Goal: Information Seeking & Learning: Find specific fact

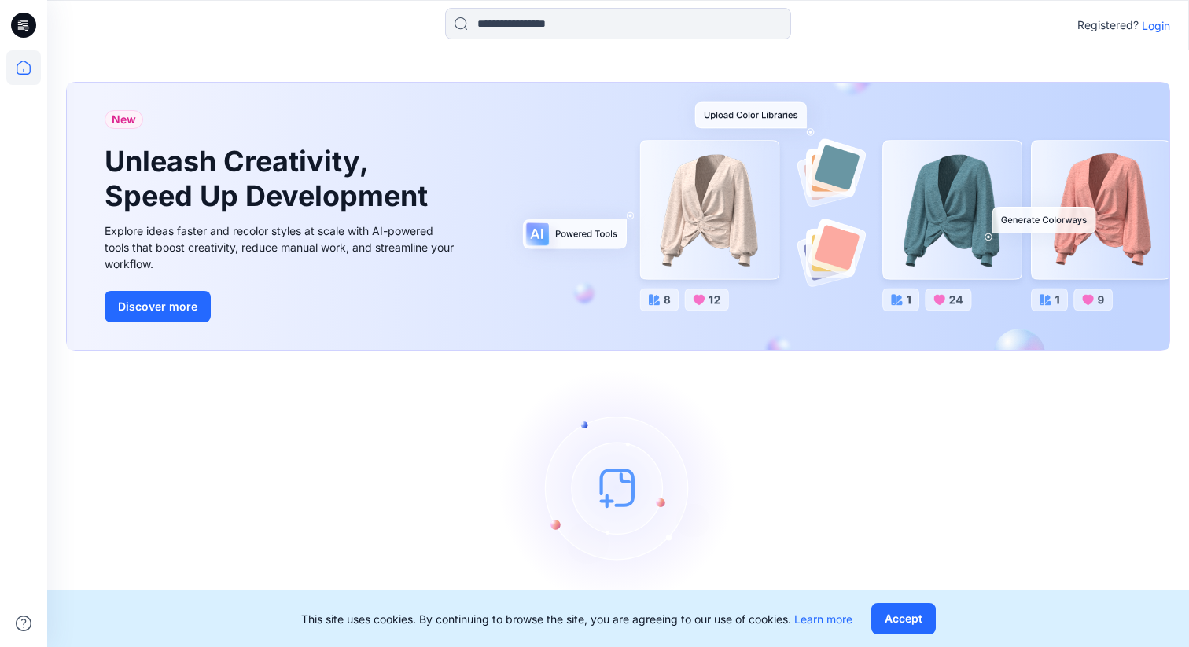
click at [1164, 28] on p "Login" at bounding box center [1156, 25] width 28 height 17
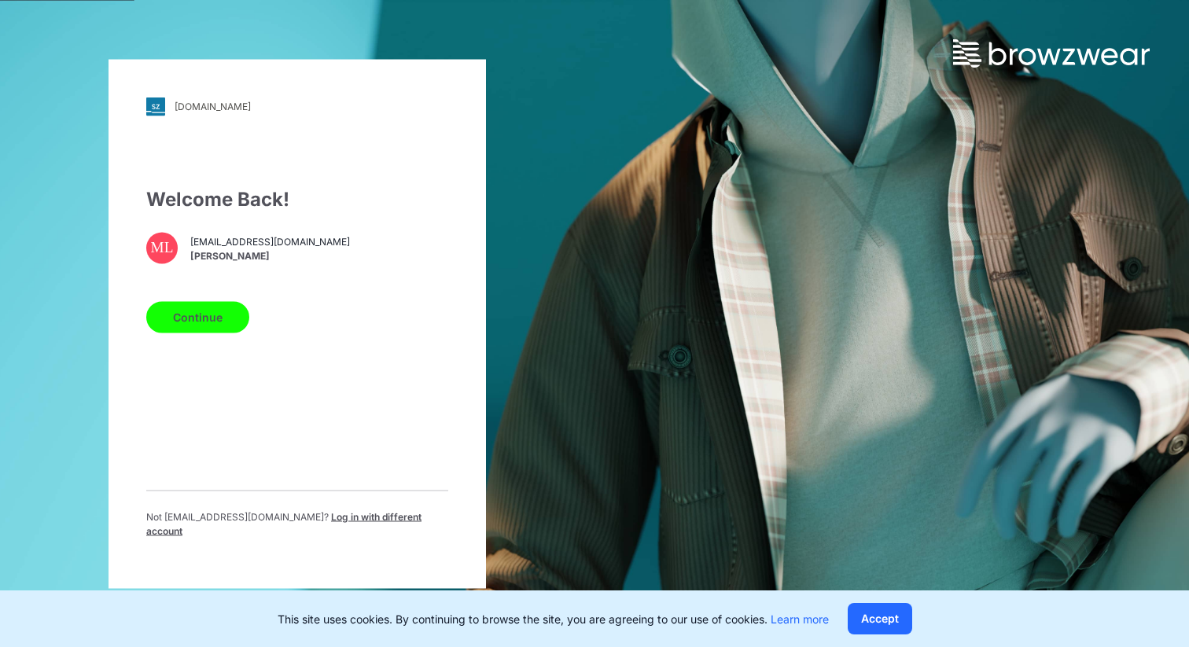
click at [195, 322] on button "Continue" at bounding box center [197, 316] width 103 height 31
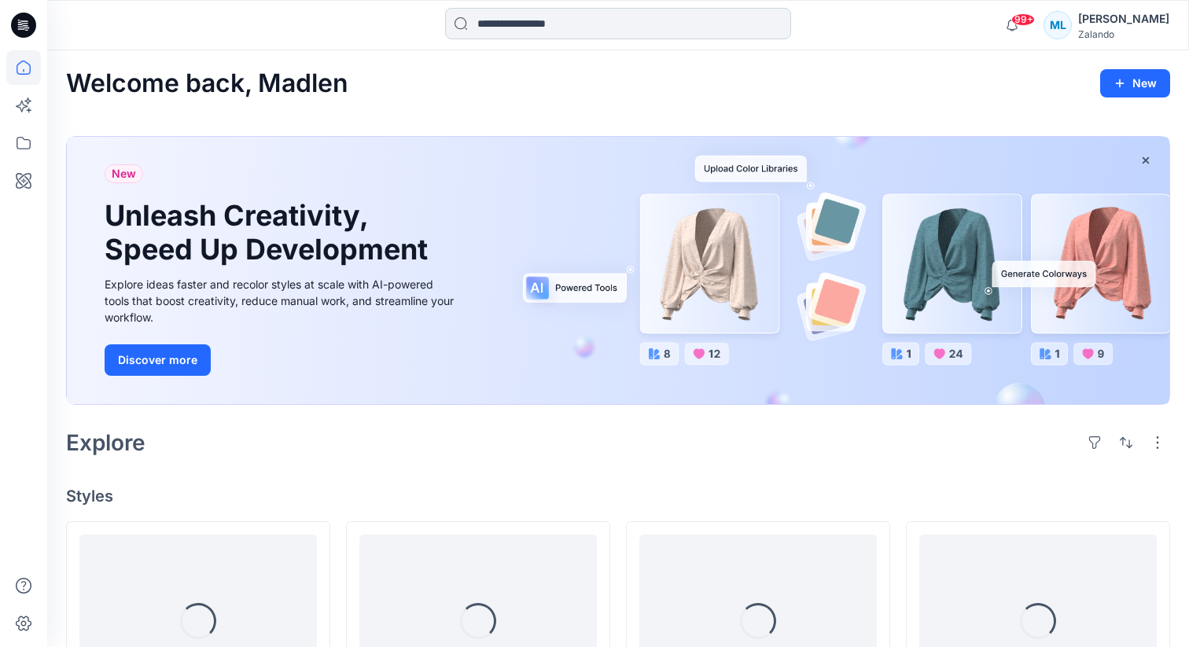
click at [502, 29] on input at bounding box center [618, 23] width 346 height 31
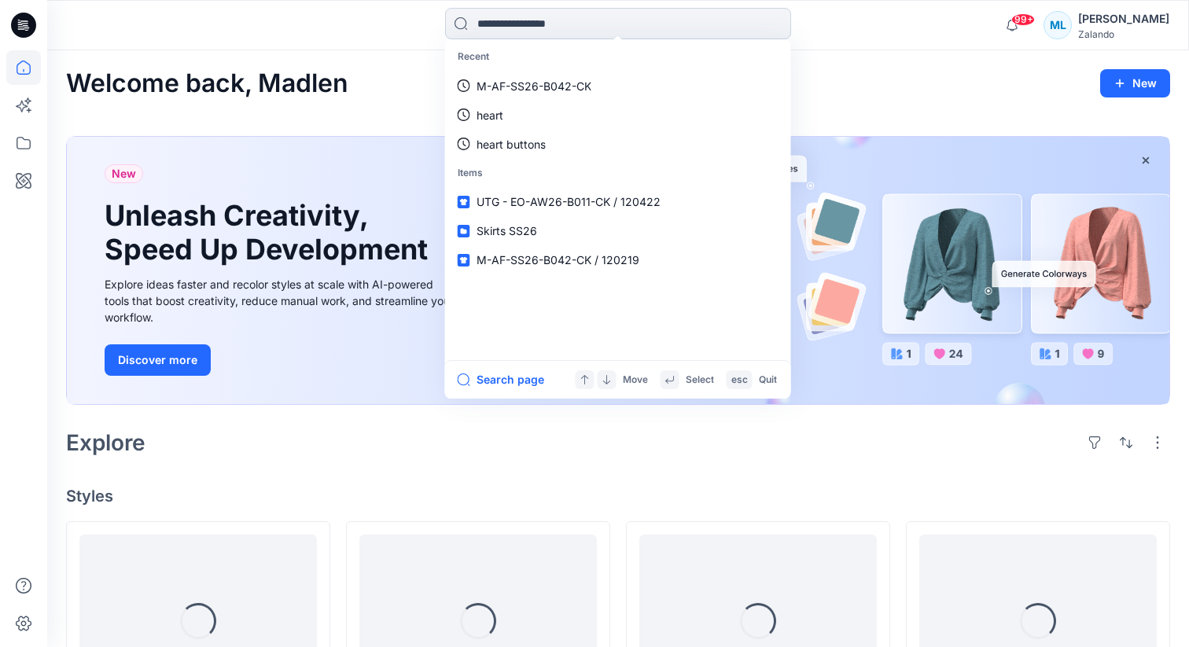
paste input "**********"
type input "**********"
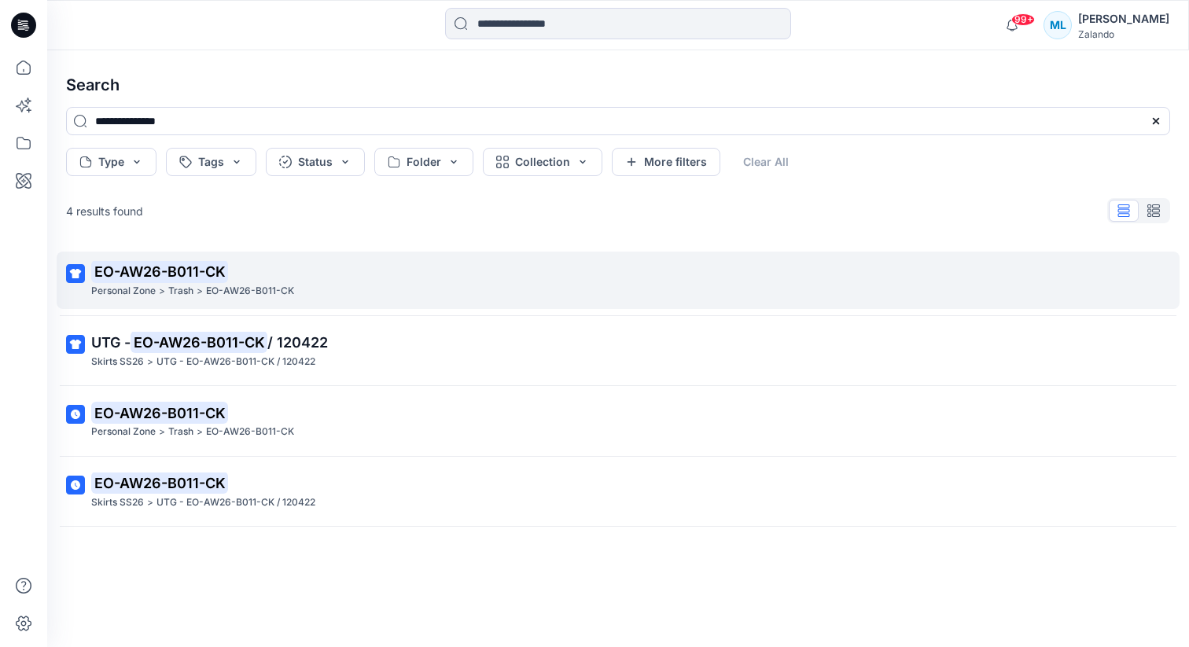
click at [161, 283] on p ">" at bounding box center [162, 291] width 6 height 17
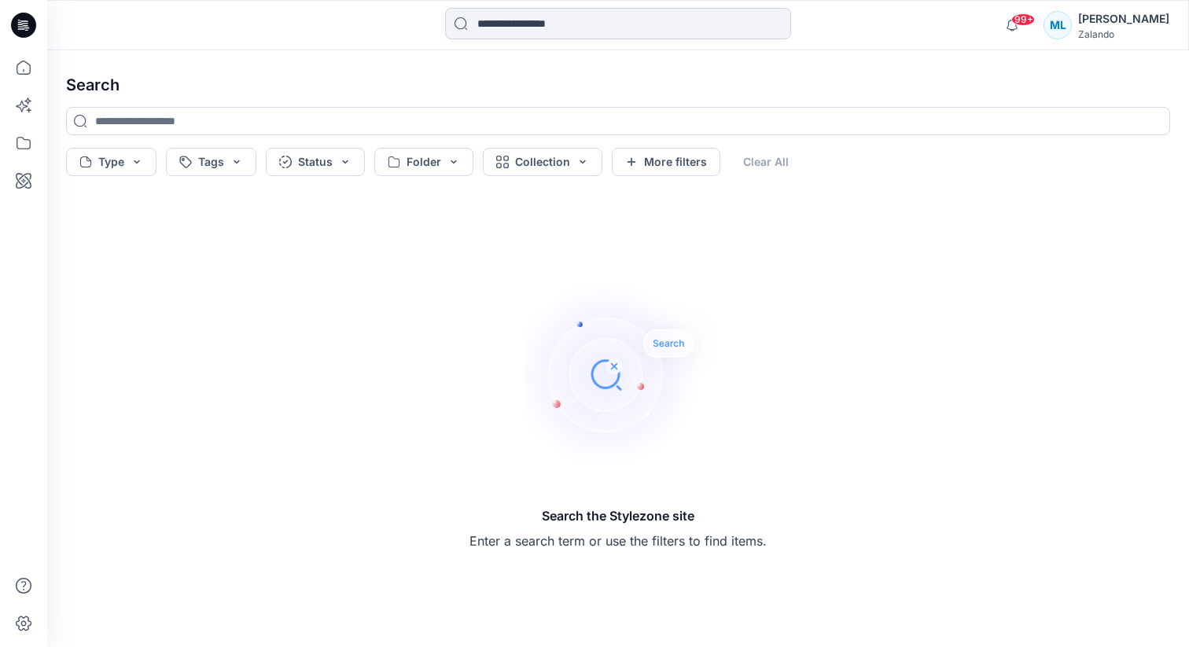
click at [596, 28] on input at bounding box center [618, 23] width 346 height 31
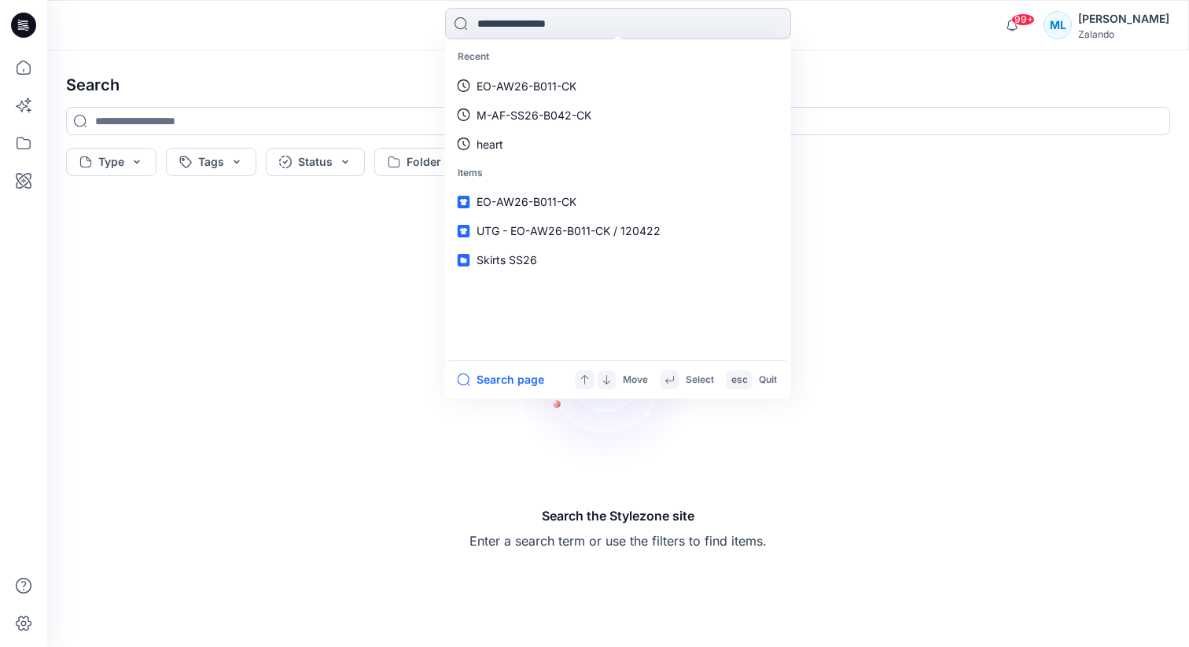
paste input "**********"
type input "**********"
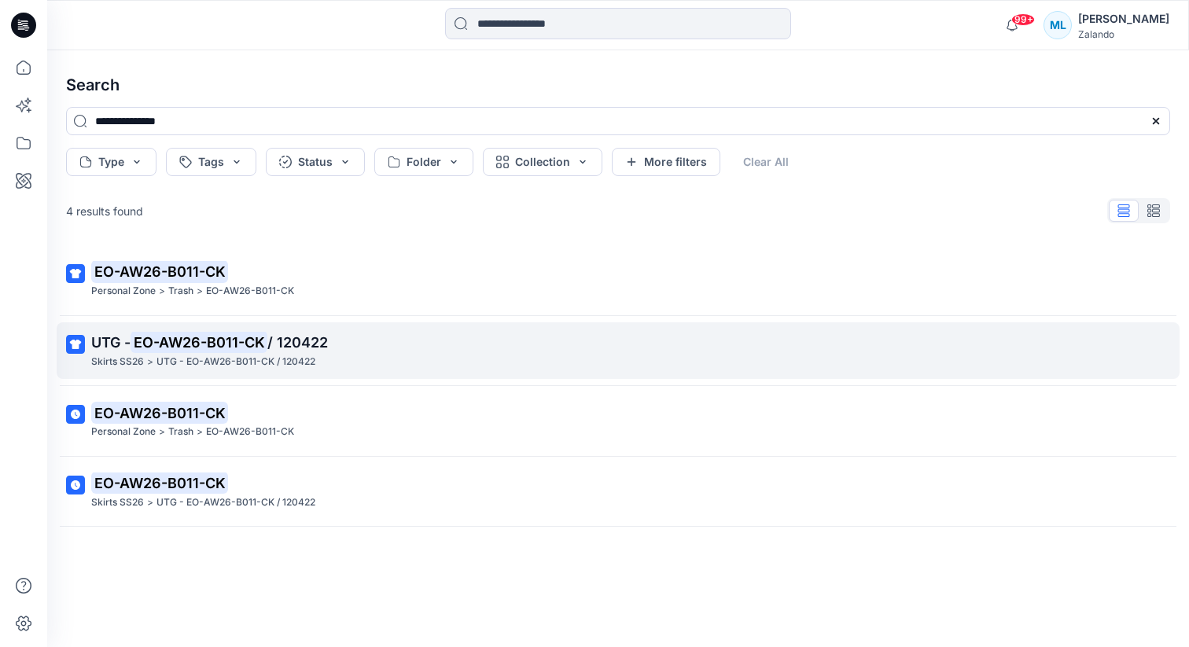
click at [300, 344] on span "/ 120422" at bounding box center [297, 342] width 61 height 17
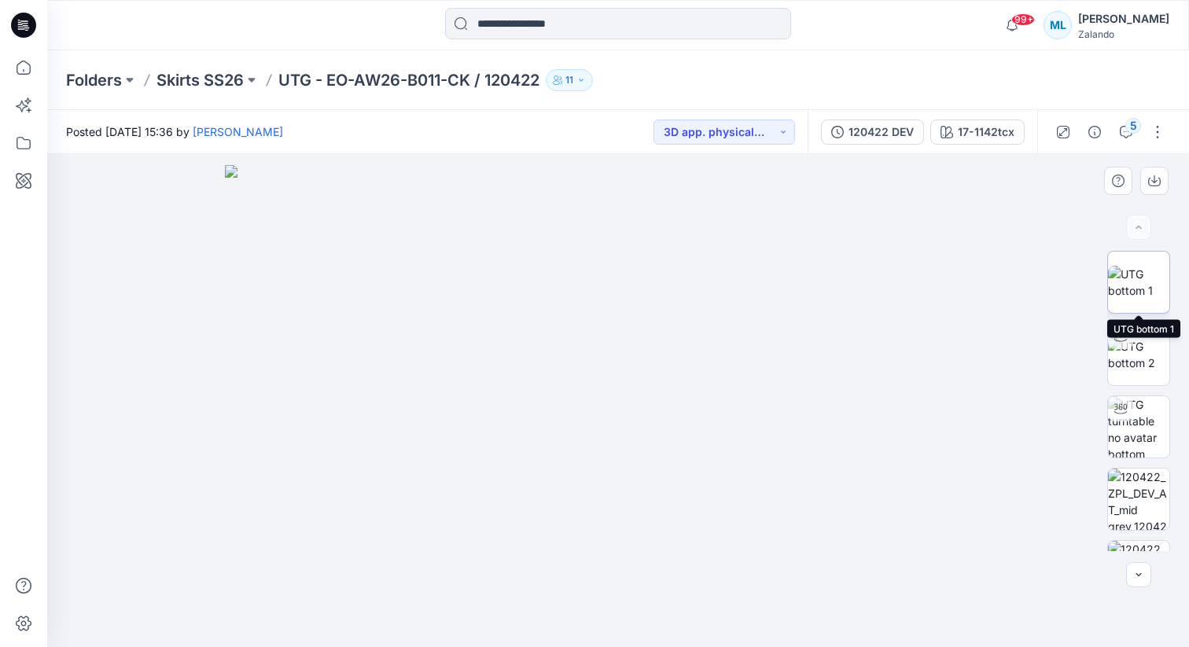
click at [1152, 266] on img at bounding box center [1138, 282] width 61 height 33
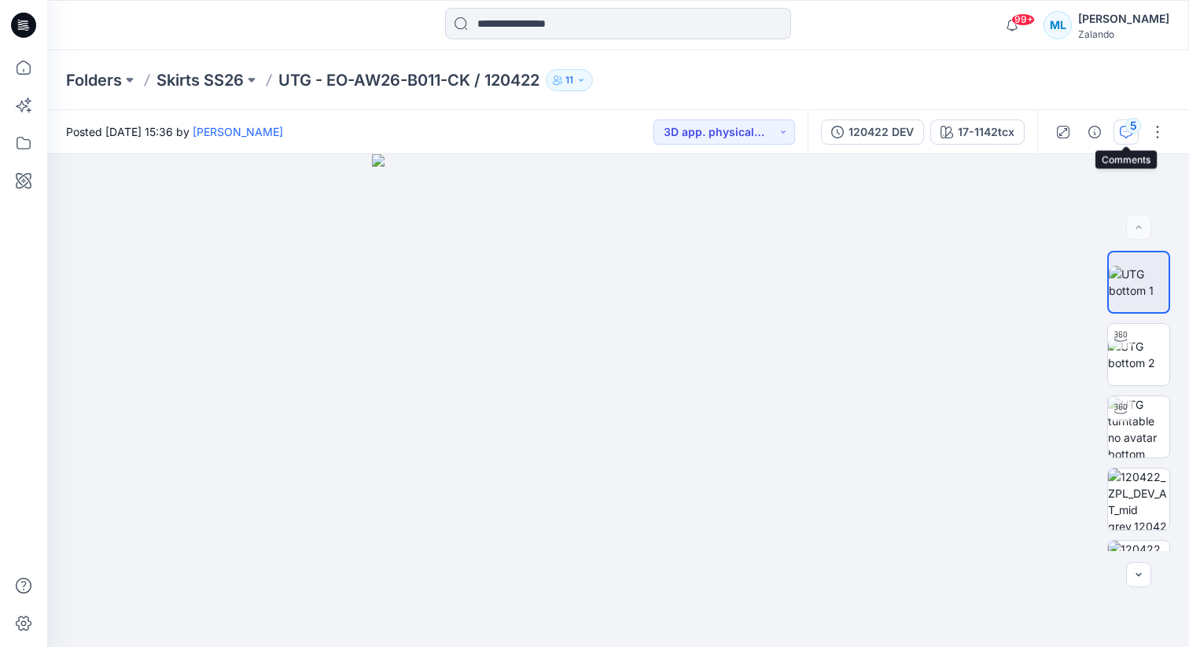
click at [1116, 131] on button "5" at bounding box center [1125, 132] width 25 height 25
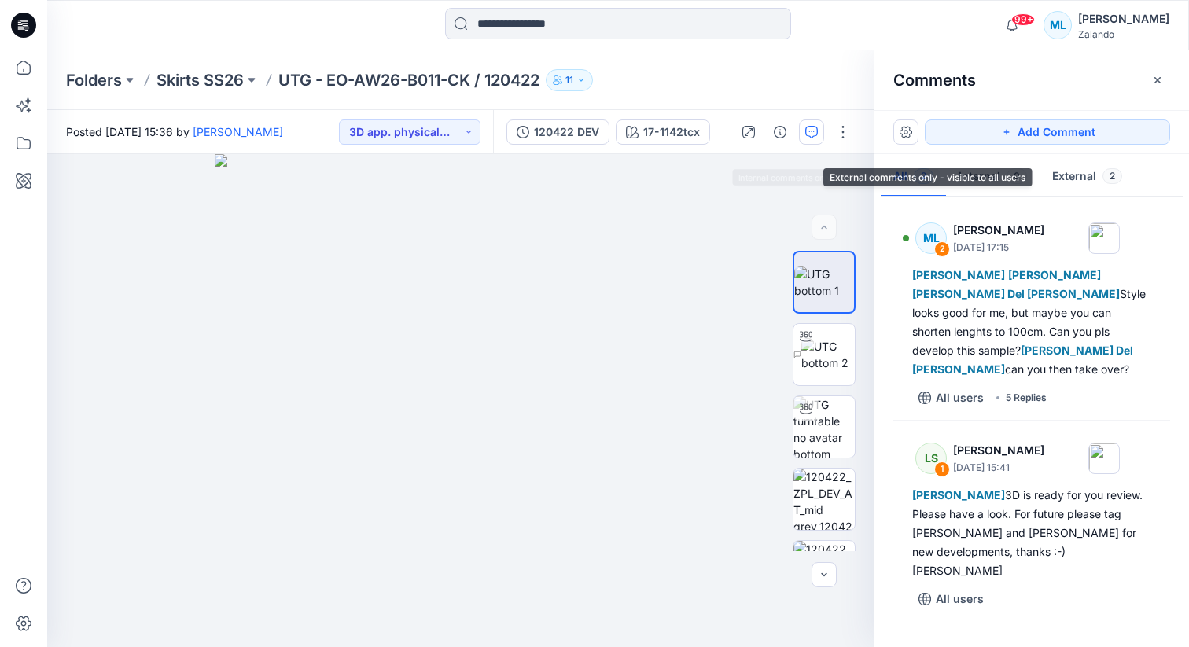
click at [1093, 181] on button "External 2" at bounding box center [1086, 177] width 95 height 40
click at [1077, 171] on button "External 2" at bounding box center [1086, 177] width 95 height 40
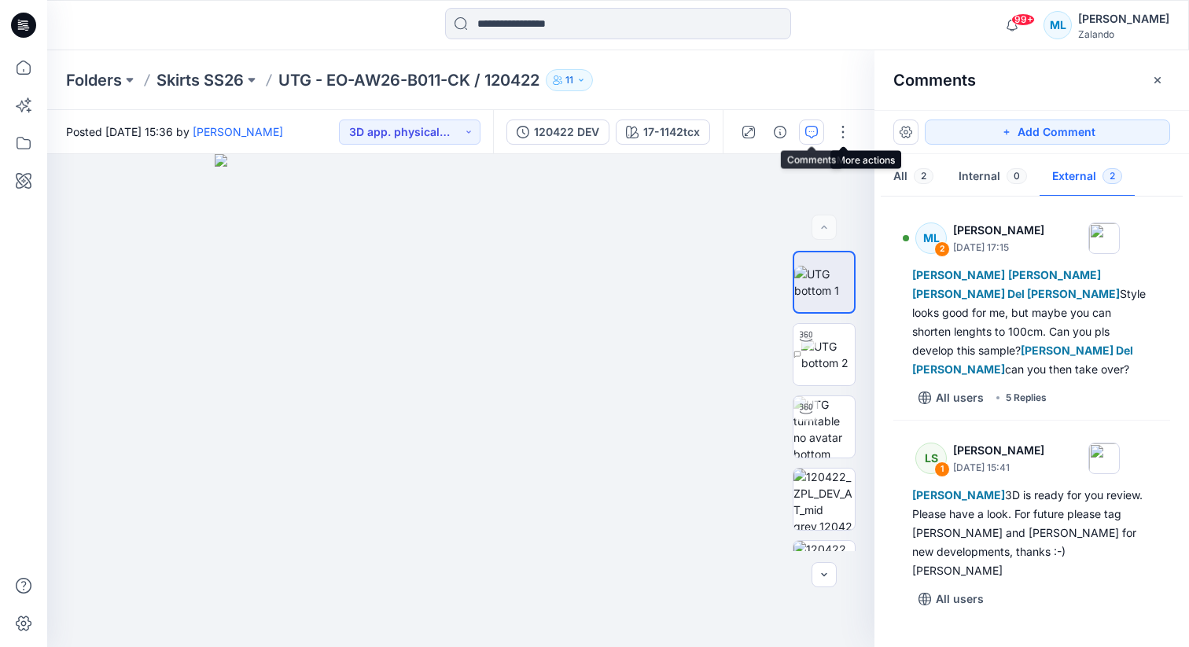
click at [816, 127] on icon "button" at bounding box center [811, 132] width 13 height 13
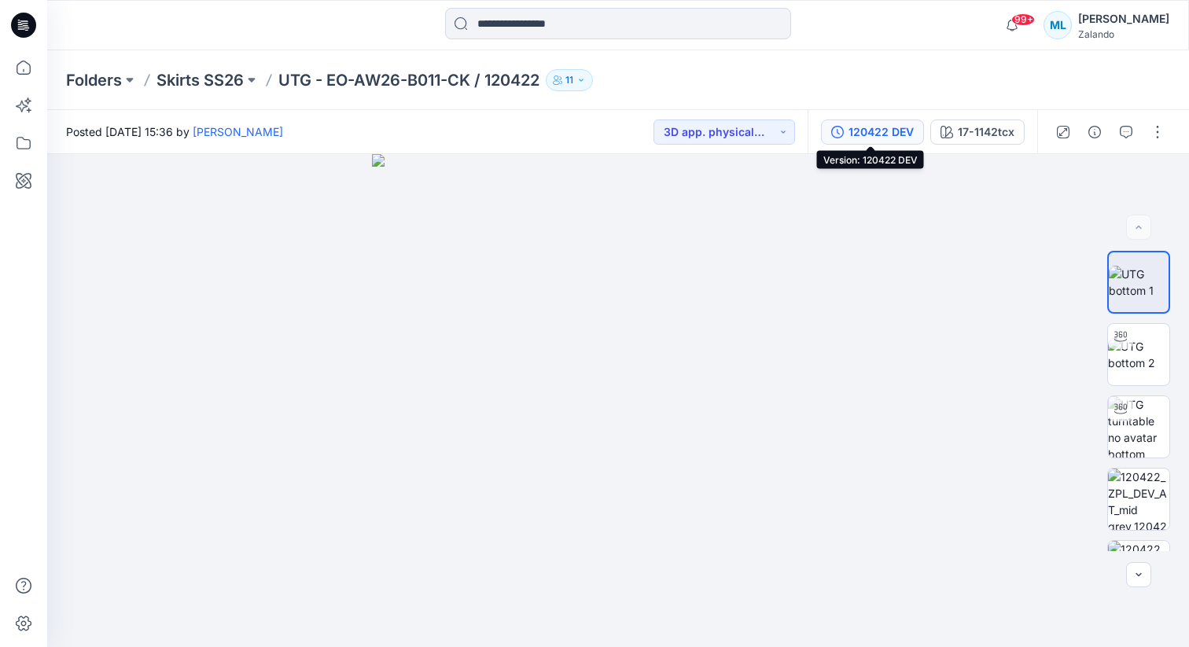
click at [888, 129] on div "120422 DEV" at bounding box center [880, 131] width 65 height 17
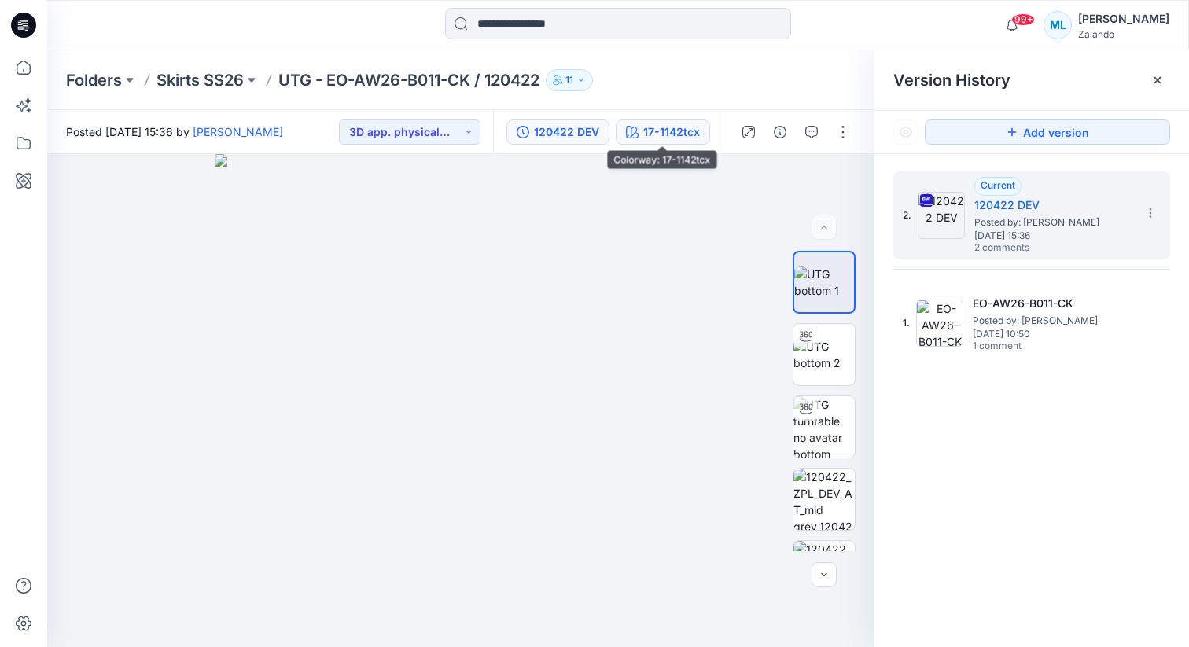
click at [660, 135] on div "17-1142tcx" at bounding box center [671, 131] width 57 height 17
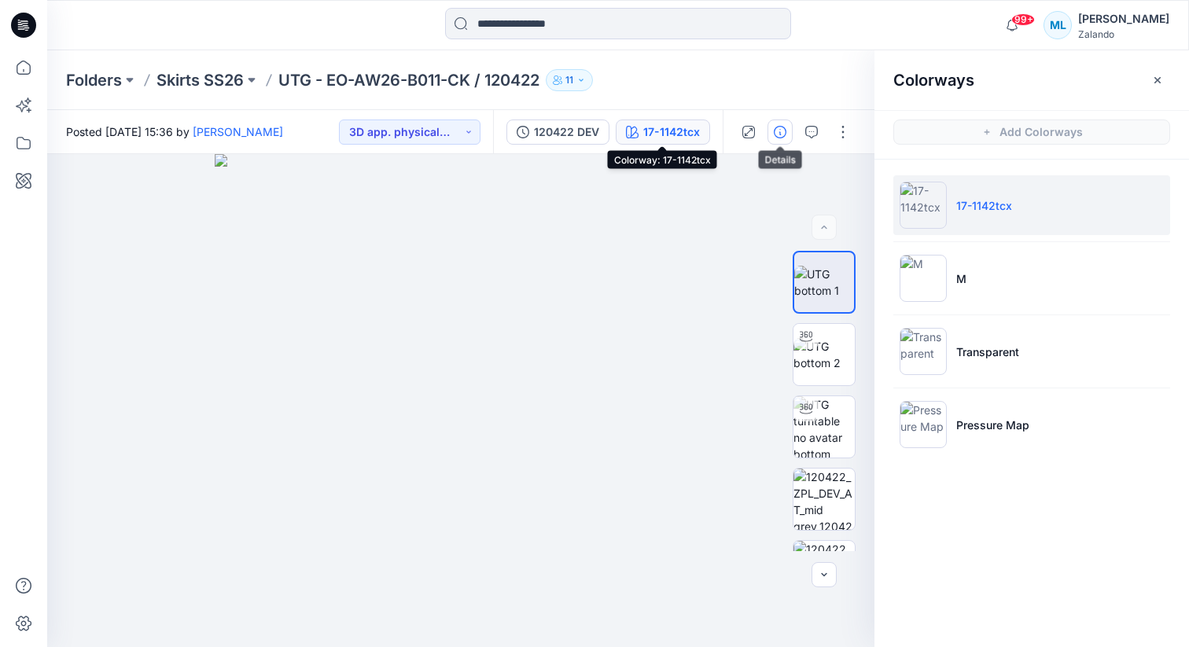
click at [781, 143] on button "button" at bounding box center [779, 132] width 25 height 25
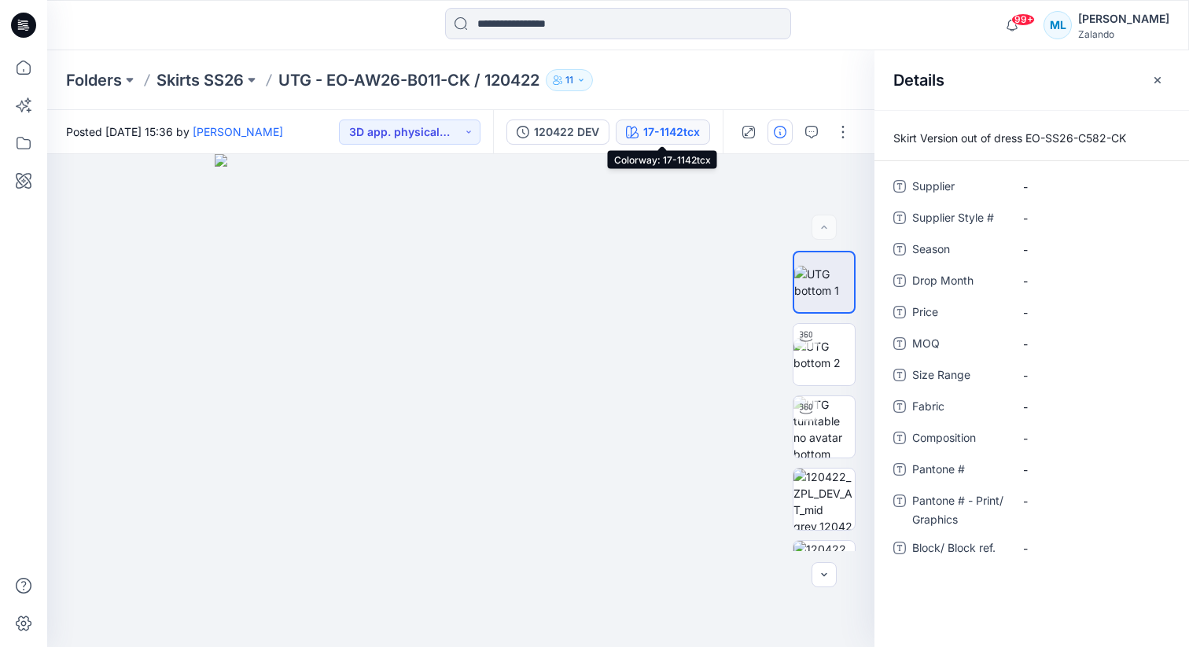
click at [671, 138] on div "17-1142tcx" at bounding box center [671, 131] width 57 height 17
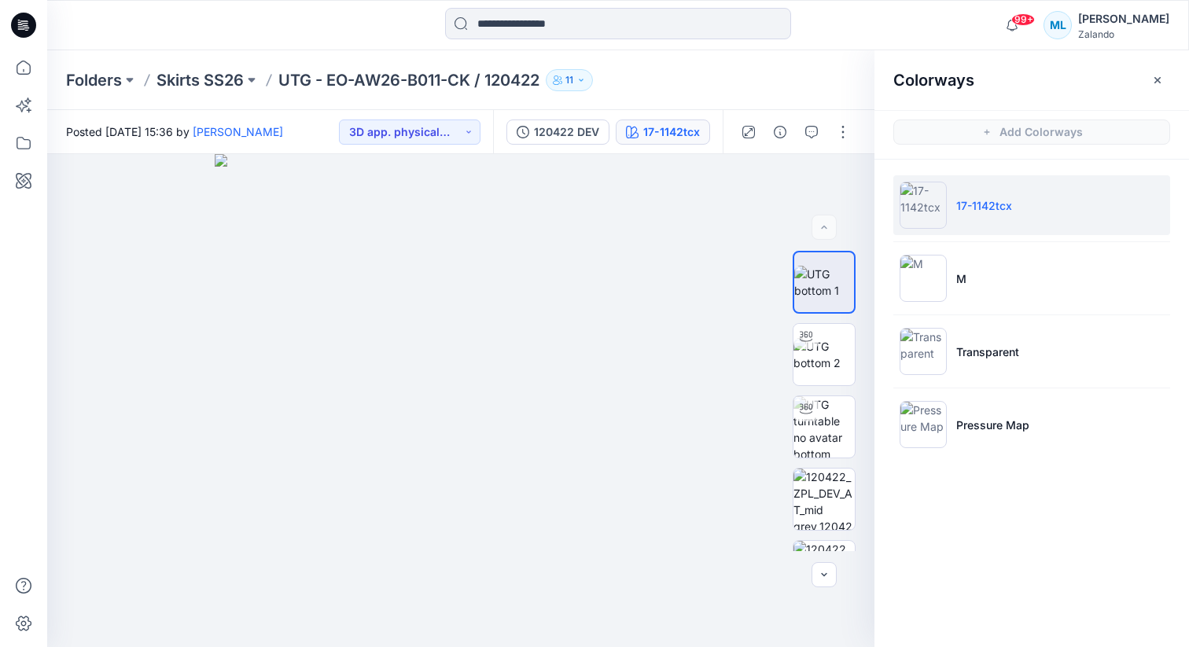
click at [979, 207] on p "17-1142tcx" at bounding box center [984, 205] width 56 height 17
drag, startPoint x: 1027, startPoint y: 208, endPoint x: 954, endPoint y: 208, distance: 72.3
click at [954, 208] on li "17-1142tcx" at bounding box center [1031, 205] width 277 height 60
copy p "17-1142tcx"
